Goal: Task Accomplishment & Management: Use online tool/utility

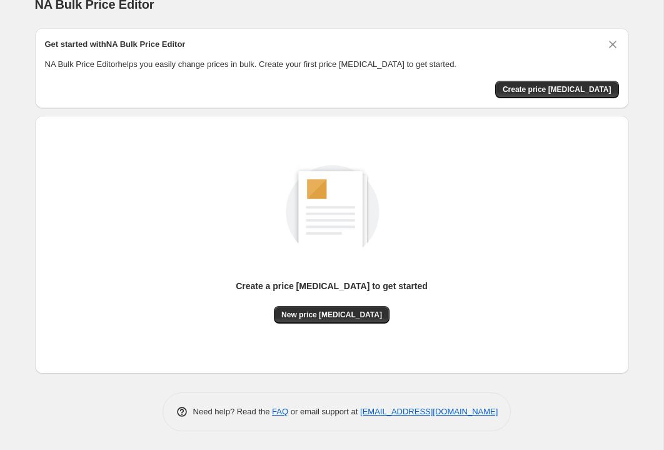
scroll to position [33, 0]
click at [564, 94] on span "Create price [MEDICAL_DATA]" at bounding box center [557, 89] width 109 height 10
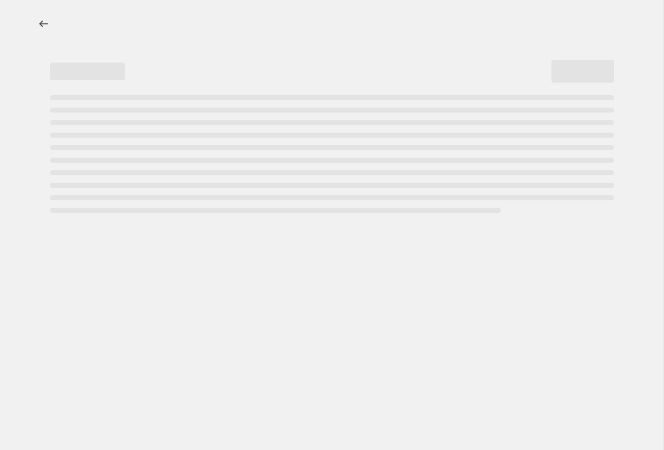
select select "percentage"
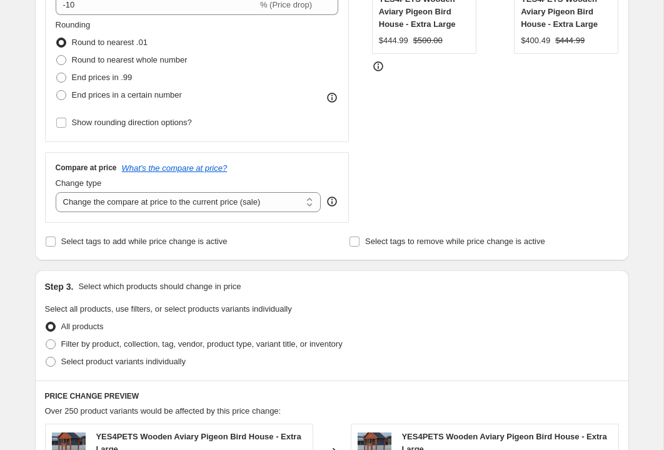
scroll to position [332, 0]
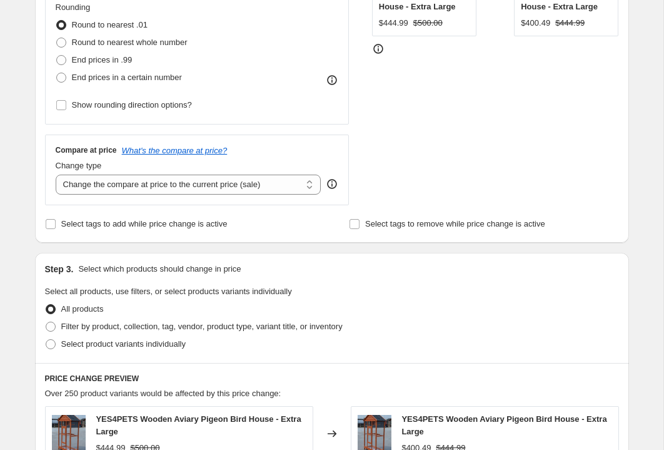
type input "-1"
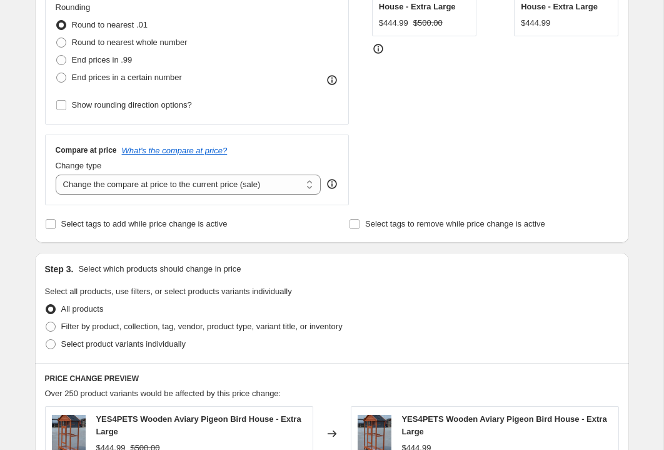
type input "10"
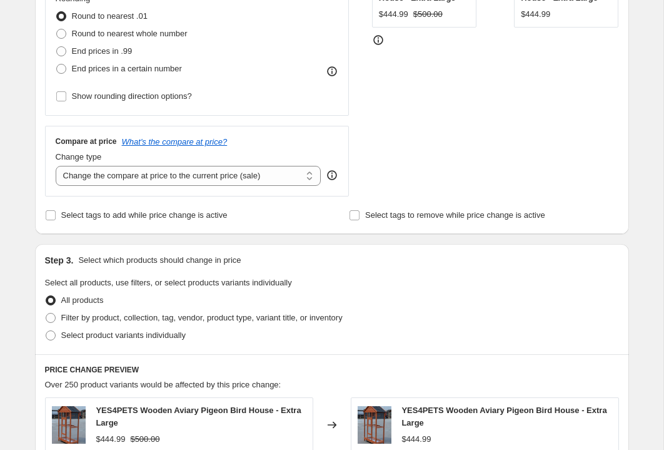
scroll to position [341, 0]
click at [302, 77] on div "Rounding Round to nearest .01 Round to nearest whole number End prices in .99 E…" at bounding box center [197, 34] width 283 height 85
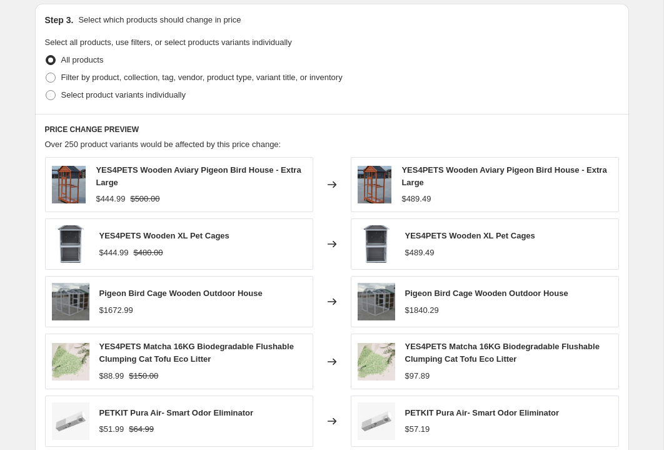
scroll to position [590, 0]
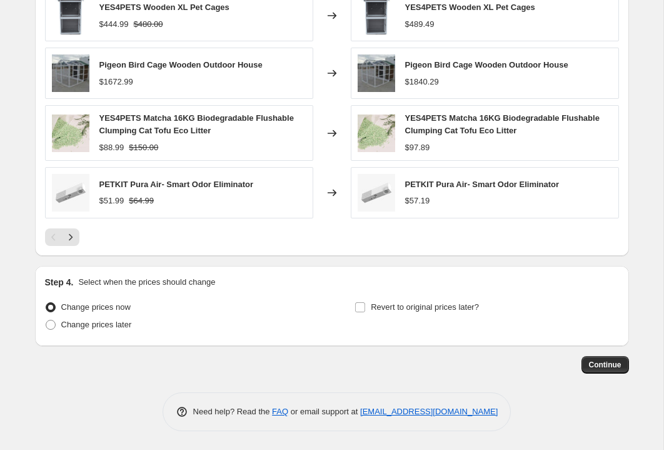
scroll to position [1458, 0]
click at [609, 360] on span "Continue" at bounding box center [605, 365] width 33 height 10
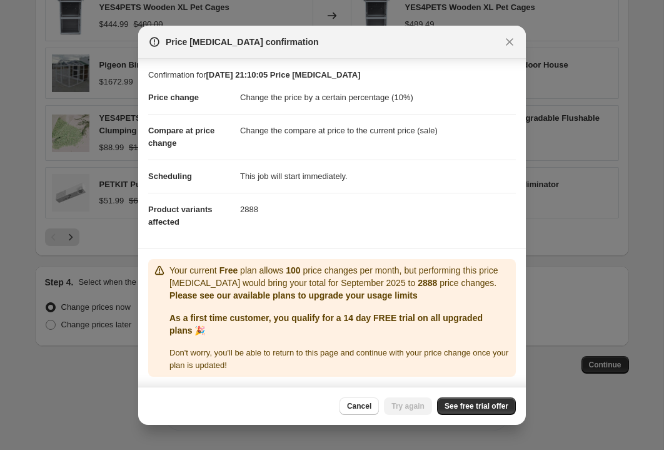
scroll to position [107, 0]
click at [509, 411] on span "See free trial offer" at bounding box center [477, 406] width 64 height 10
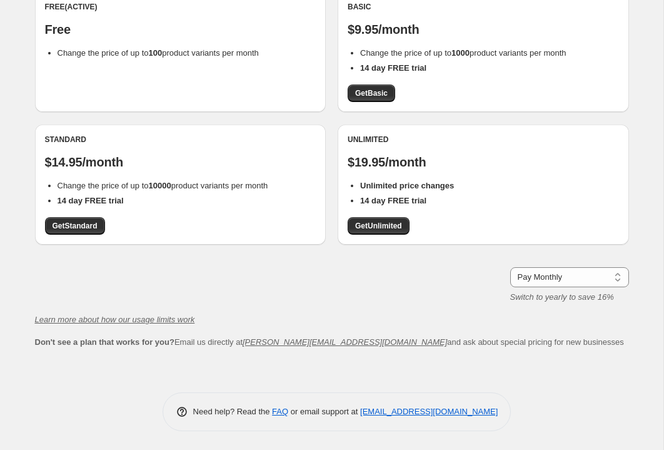
scroll to position [260, 0]
click at [402, 231] on span "Get Unlimited" at bounding box center [378, 226] width 47 height 10
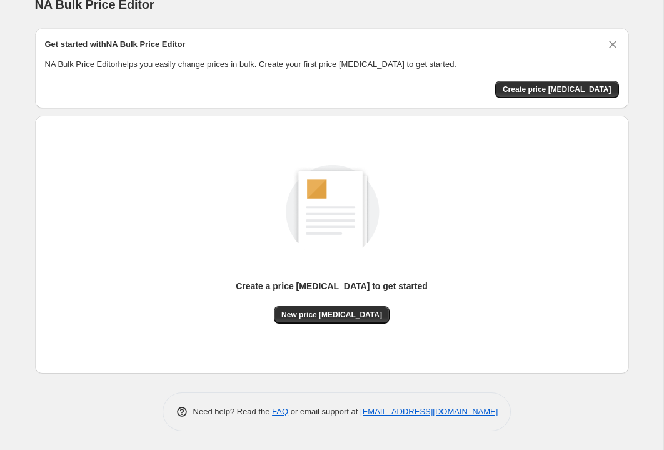
scroll to position [72, 0]
click at [323, 320] on span "New price [MEDICAL_DATA]" at bounding box center [332, 315] width 101 height 10
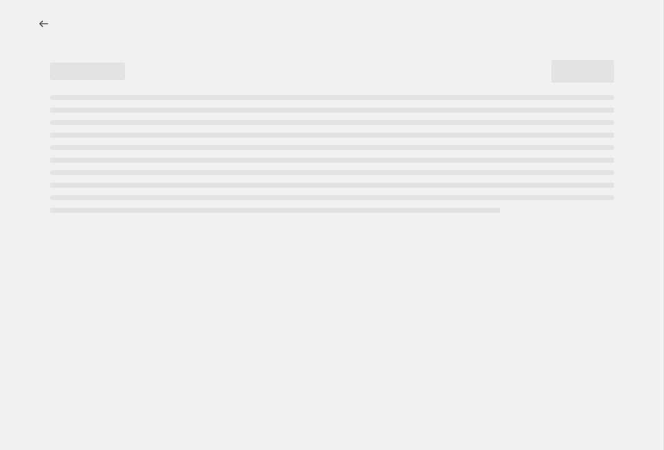
select select "percentage"
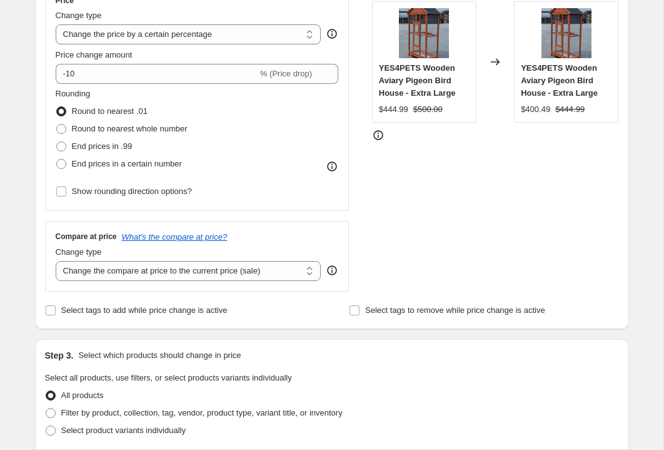
scroll to position [267, 0]
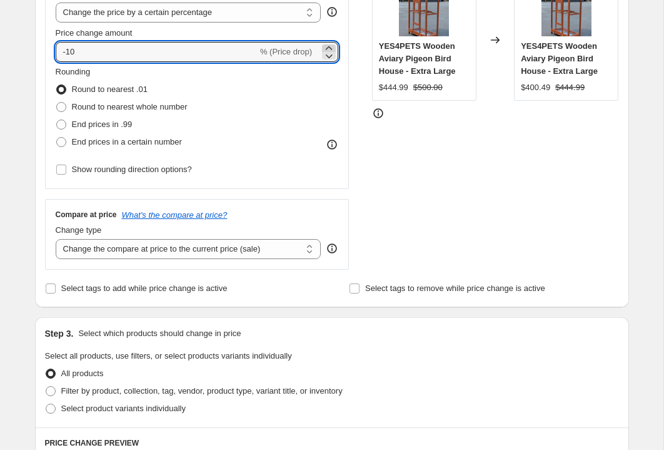
click at [325, 54] on icon at bounding box center [329, 48] width 13 height 13
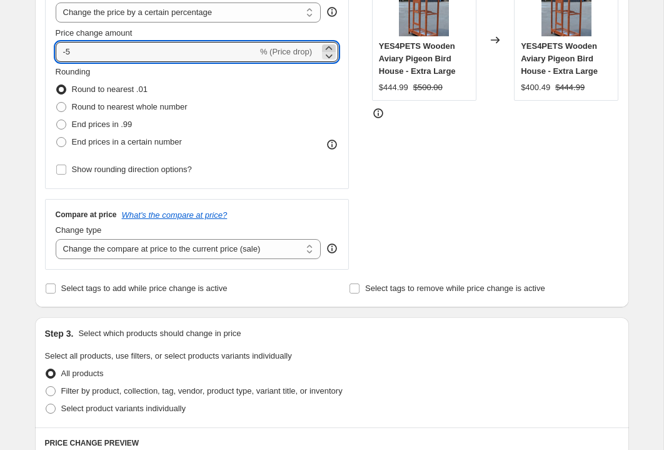
click at [325, 54] on icon at bounding box center [329, 48] width 13 height 13
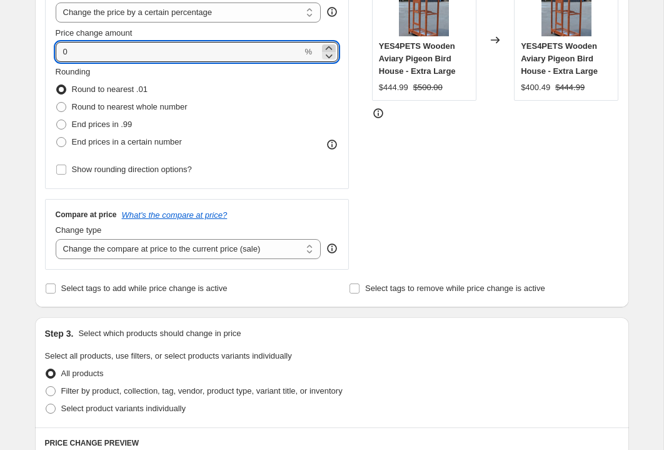
click at [325, 54] on icon at bounding box center [329, 48] width 13 height 13
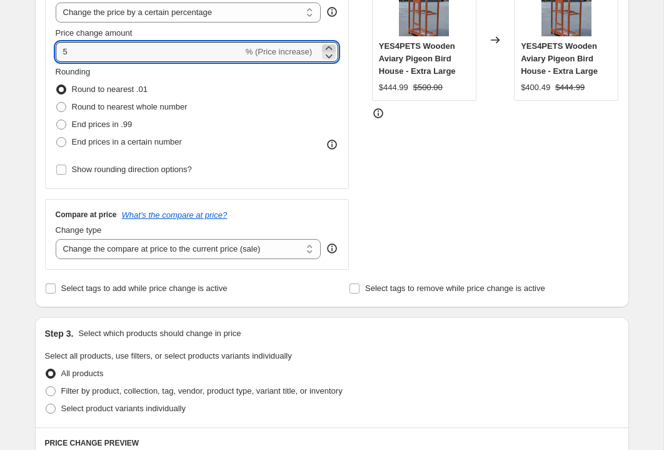
click at [325, 54] on icon at bounding box center [329, 48] width 13 height 13
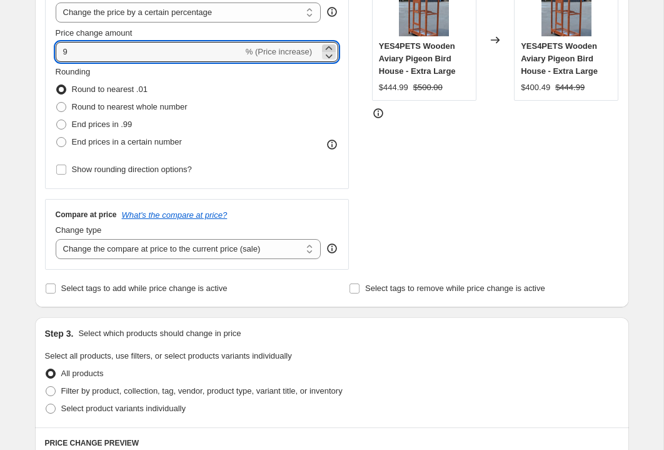
type input "10"
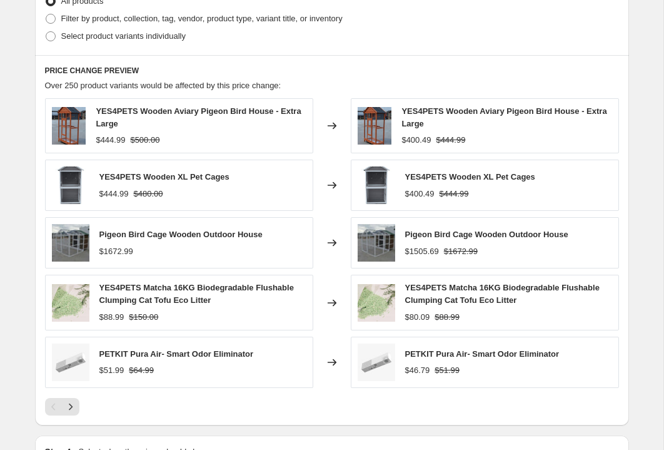
scroll to position [640, 0]
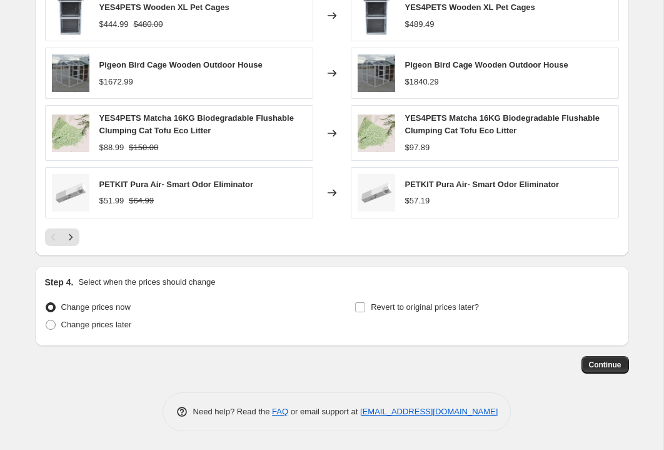
scroll to position [1458, 0]
click at [591, 360] on span "Continue" at bounding box center [605, 365] width 33 height 10
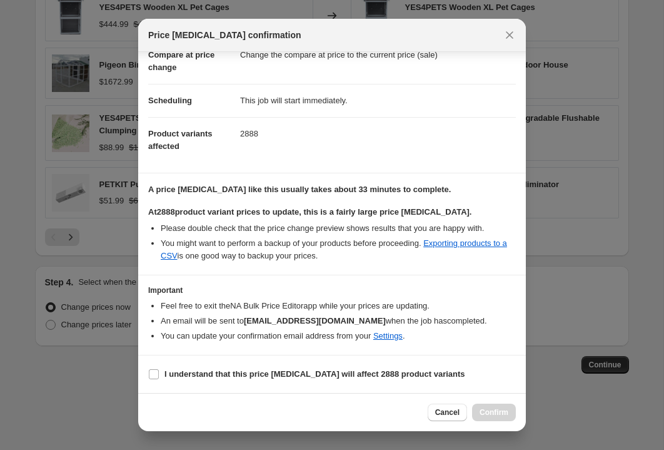
scroll to position [253, 0]
click at [149, 369] on input "I understand that this price change job will affect 2888 product variants" at bounding box center [154, 374] width 10 height 10
checkbox input "true"
click at [509, 417] on span "Confirm" at bounding box center [494, 412] width 29 height 10
